Goal: Task Accomplishment & Management: Complete application form

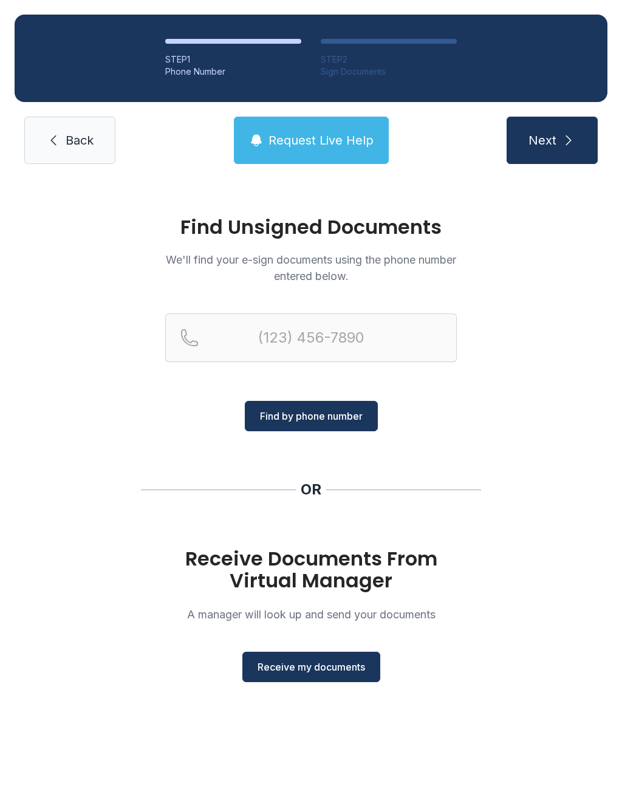
click at [321, 668] on span "Receive my documents" at bounding box center [312, 667] width 108 height 15
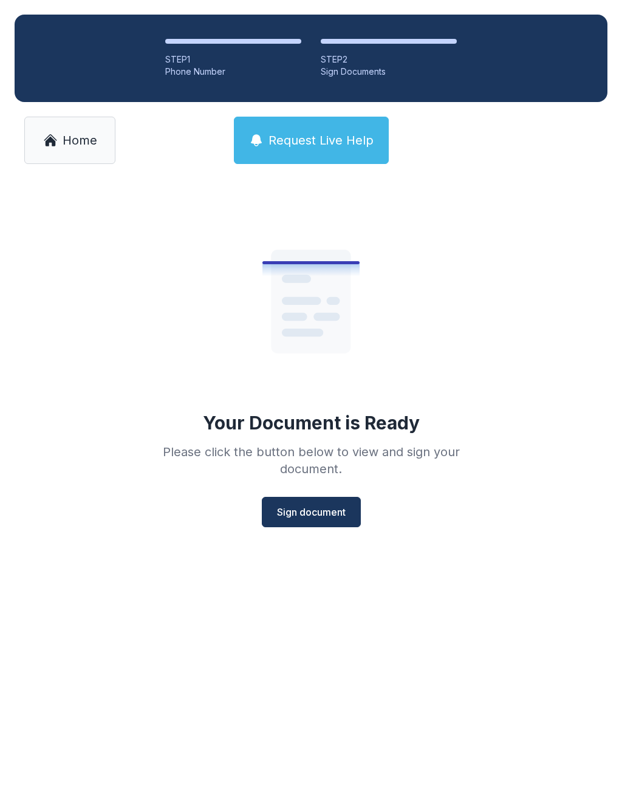
click at [322, 514] on span "Sign document" at bounding box center [311, 512] width 69 height 15
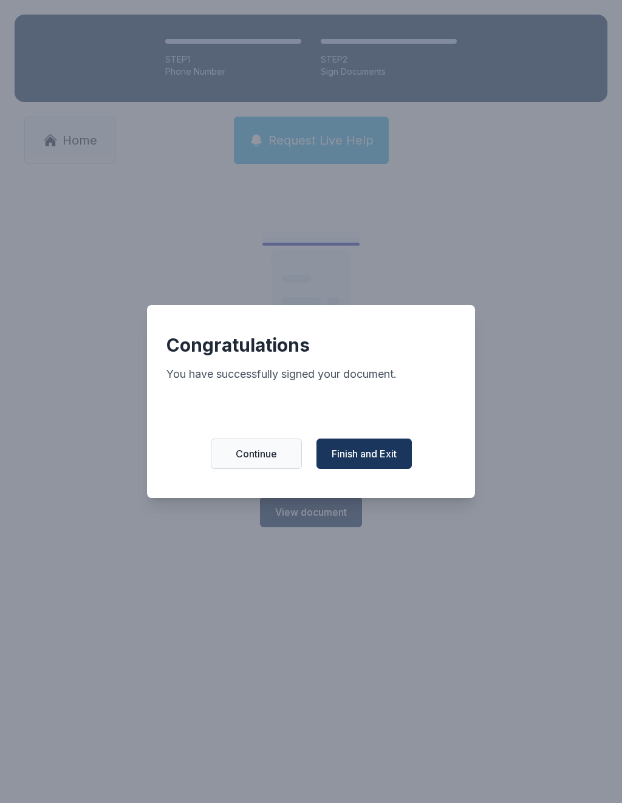
click at [363, 461] on span "Finish and Exit" at bounding box center [364, 454] width 65 height 15
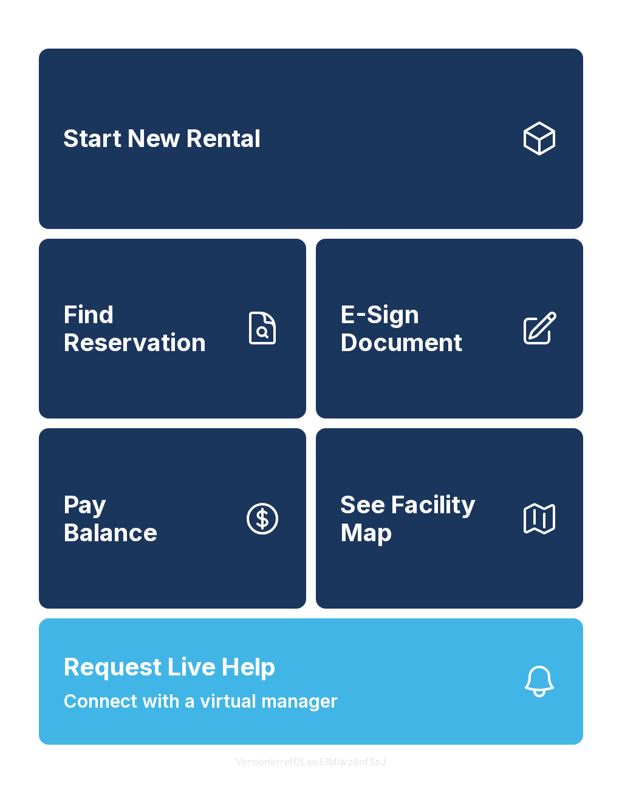
click at [411, 338] on span "E-Sign Document" at bounding box center [425, 328] width 170 height 55
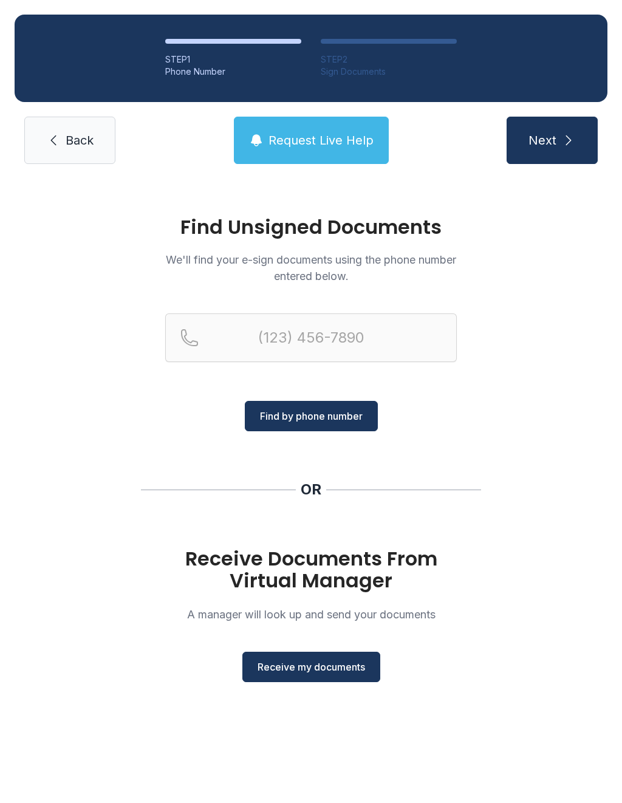
click at [324, 664] on span "Receive my documents" at bounding box center [312, 667] width 108 height 15
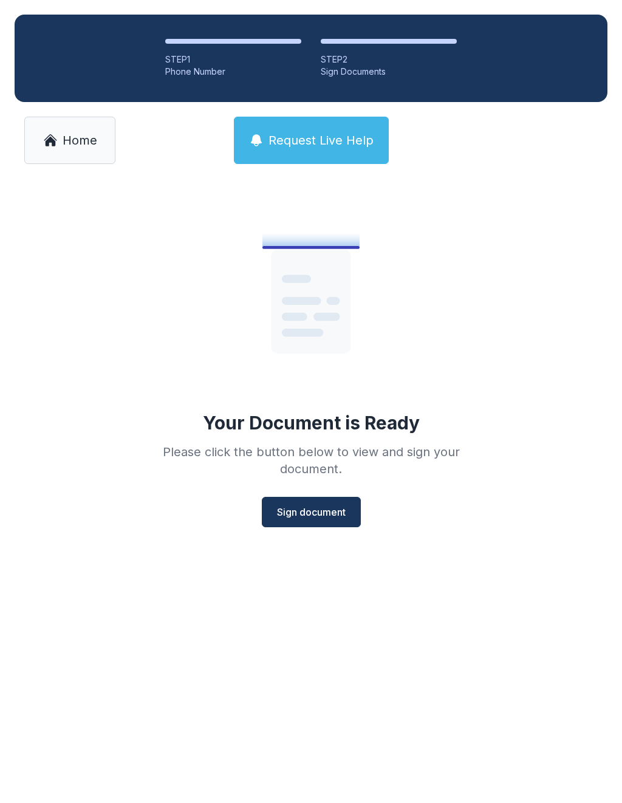
click at [318, 511] on span "Sign document" at bounding box center [311, 512] width 69 height 15
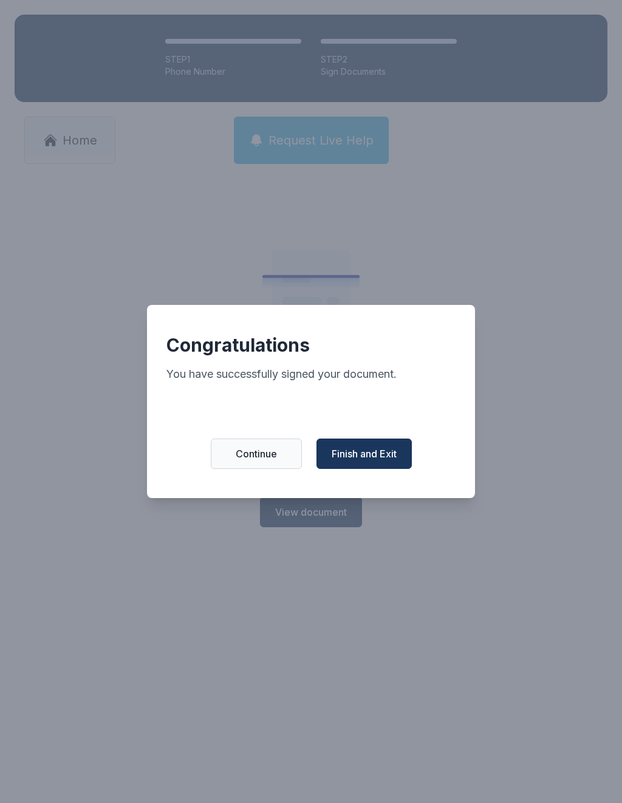
click at [375, 456] on span "Finish and Exit" at bounding box center [364, 454] width 65 height 15
